Goal: Complete application form

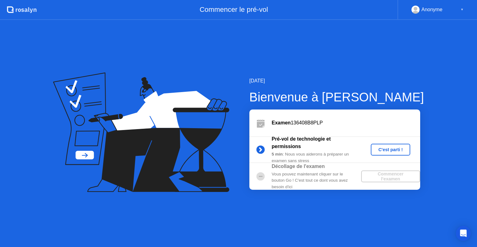
click at [392, 151] on div "C'est parti !" at bounding box center [390, 149] width 34 height 5
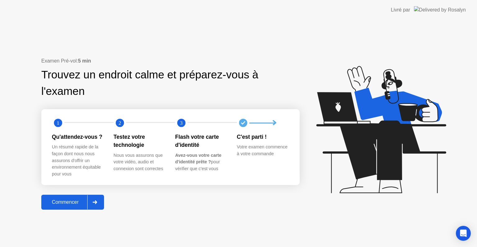
click at [56, 201] on div "Commencer" at bounding box center [65, 202] width 44 height 6
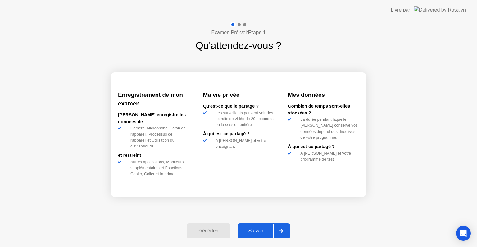
click at [283, 230] on icon at bounding box center [281, 231] width 4 height 4
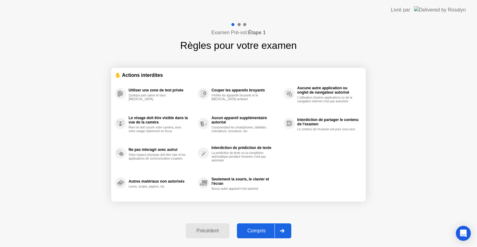
click at [284, 230] on icon at bounding box center [282, 231] width 5 height 4
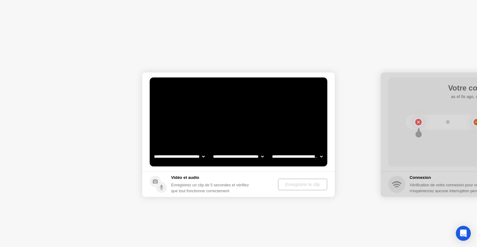
select select "**********"
select select "*******"
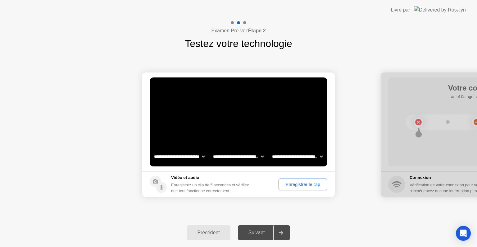
click at [305, 184] on div "Enregistrer le clip" at bounding box center [303, 184] width 44 height 5
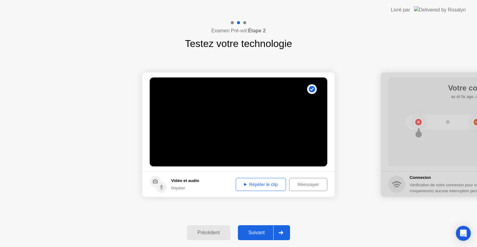
click at [261, 184] on div "Répéter le clip" at bounding box center [261, 184] width 46 height 5
click at [283, 232] on icon at bounding box center [281, 232] width 4 height 4
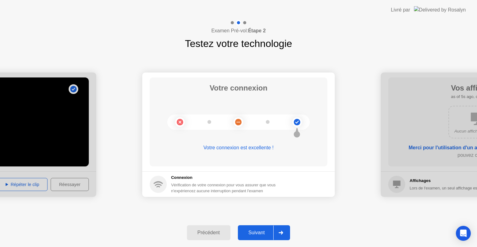
click at [283, 232] on icon at bounding box center [281, 232] width 4 height 4
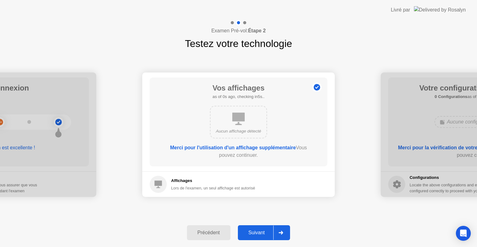
click at [282, 235] on div at bounding box center [280, 232] width 15 height 14
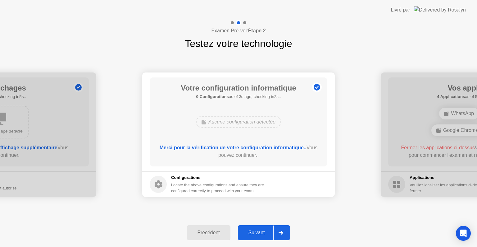
click at [283, 229] on div at bounding box center [280, 232] width 15 height 14
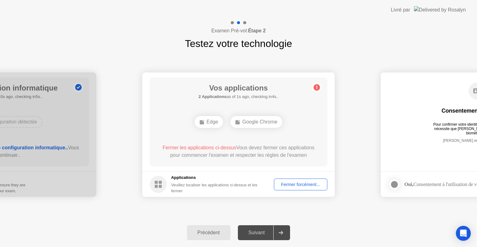
click at [209, 121] on div "Edge" at bounding box center [209, 122] width 28 height 12
drag, startPoint x: 258, startPoint y: 122, endPoint x: 239, endPoint y: 125, distance: 19.9
click at [258, 122] on div "Google Chrome" at bounding box center [256, 122] width 52 height 12
click at [295, 182] on div "Fermer forcément..." at bounding box center [300, 184] width 49 height 5
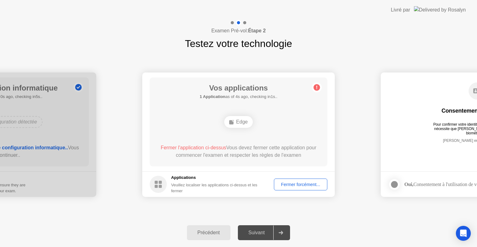
click at [278, 115] on div "Edge" at bounding box center [238, 121] width 142 height 17
click at [301, 185] on div "Fermer forcément..." at bounding box center [300, 184] width 49 height 5
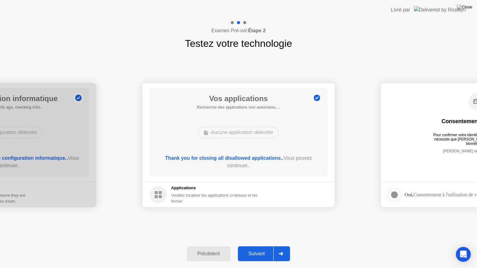
click at [285, 246] on div at bounding box center [280, 254] width 15 height 14
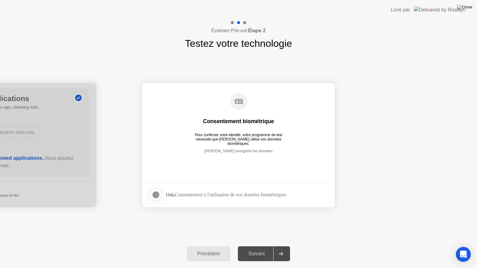
click at [157, 195] on div at bounding box center [155, 194] width 7 height 7
click at [282, 246] on icon at bounding box center [281, 254] width 5 height 4
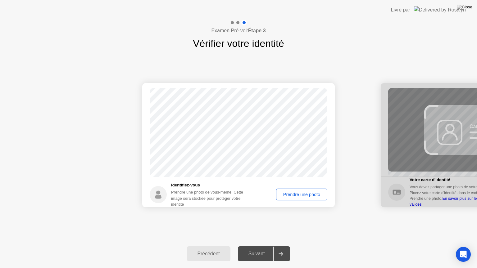
click at [302, 195] on div "Prendre une photo" at bounding box center [301, 194] width 47 height 5
click at [283, 246] on icon at bounding box center [281, 254] width 4 height 4
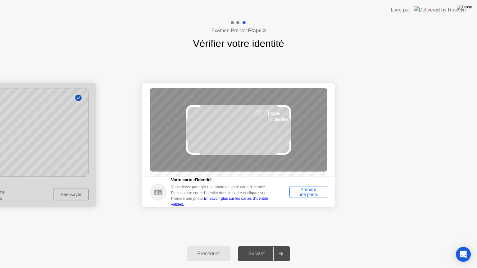
click at [300, 197] on div "Prendre une photo" at bounding box center [309, 192] width 34 height 10
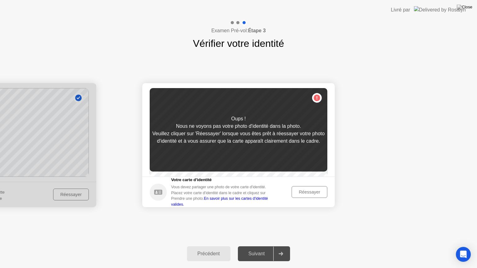
click at [306, 195] on div "Réessayer" at bounding box center [309, 192] width 31 height 5
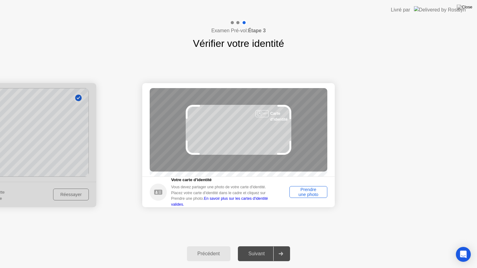
click at [308, 197] on div "Prendre une photo" at bounding box center [309, 192] width 34 height 10
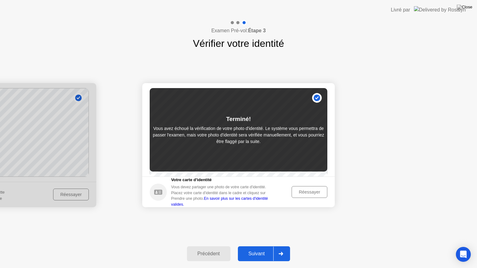
click at [282, 246] on icon at bounding box center [281, 254] width 4 height 4
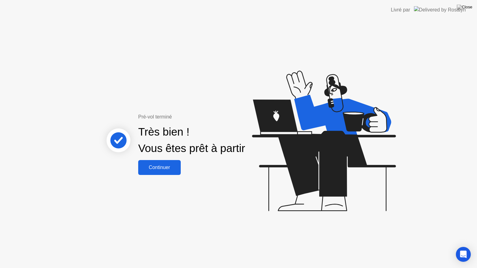
click at [162, 169] on div "Continuer" at bounding box center [159, 168] width 39 height 6
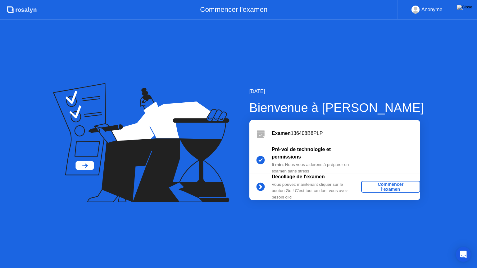
click at [387, 186] on div "Commencer l'examen" at bounding box center [391, 187] width 54 height 10
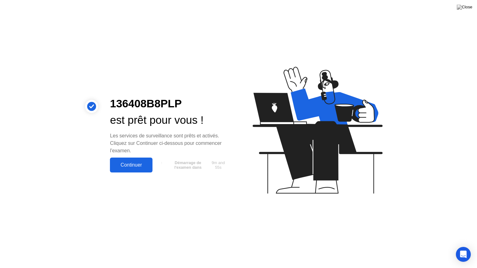
click at [136, 166] on div "Continuer" at bounding box center [131, 165] width 39 height 6
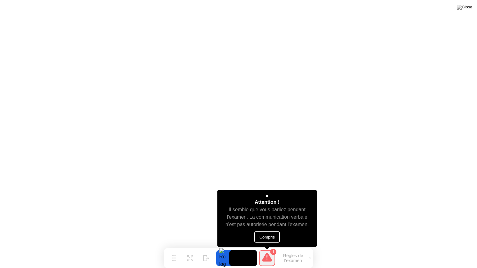
click at [269, 239] on button "Compris" at bounding box center [266, 237] width 25 height 11
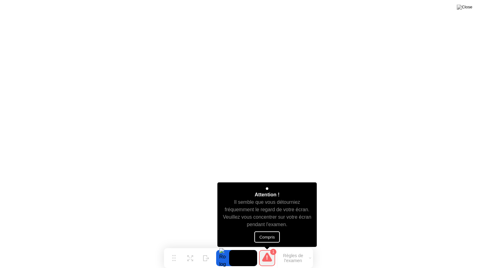
click at [265, 237] on button "Compris" at bounding box center [266, 237] width 25 height 11
